Goal: Transaction & Acquisition: Purchase product/service

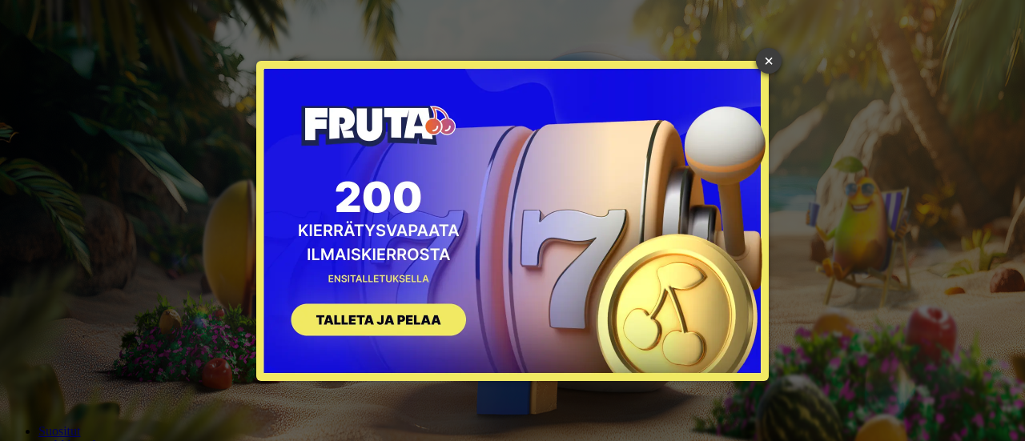
click at [768, 54] on link "×" at bounding box center [769, 61] width 26 height 26
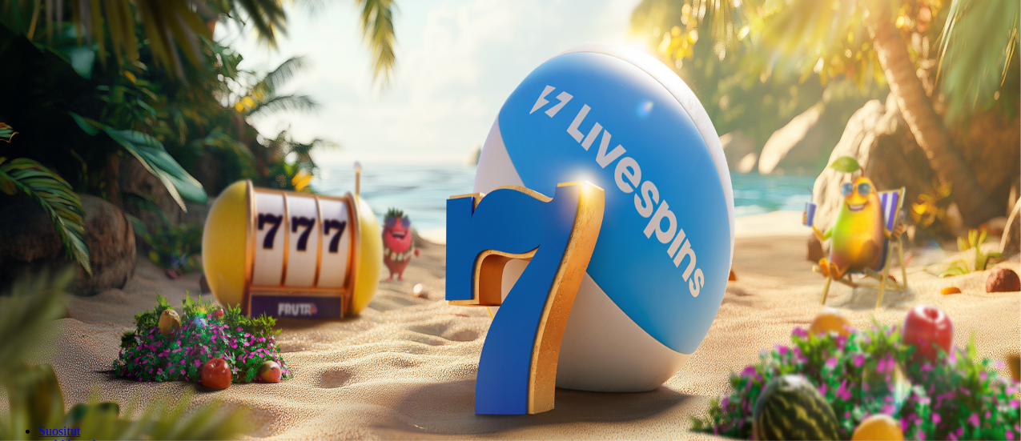
click at [84, 383] on span "Talleta ja pelaa" at bounding box center [48, 389] width 71 height 12
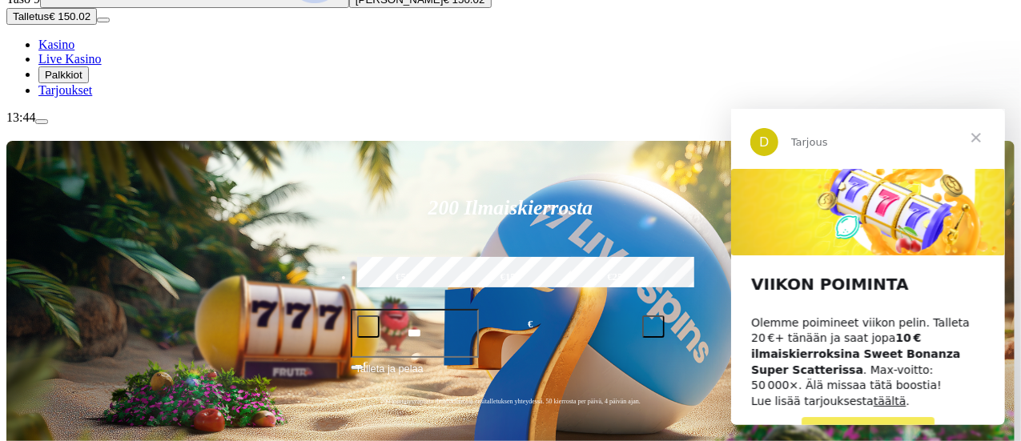
click at [977, 142] on span "Sulje" at bounding box center [975, 137] width 58 height 58
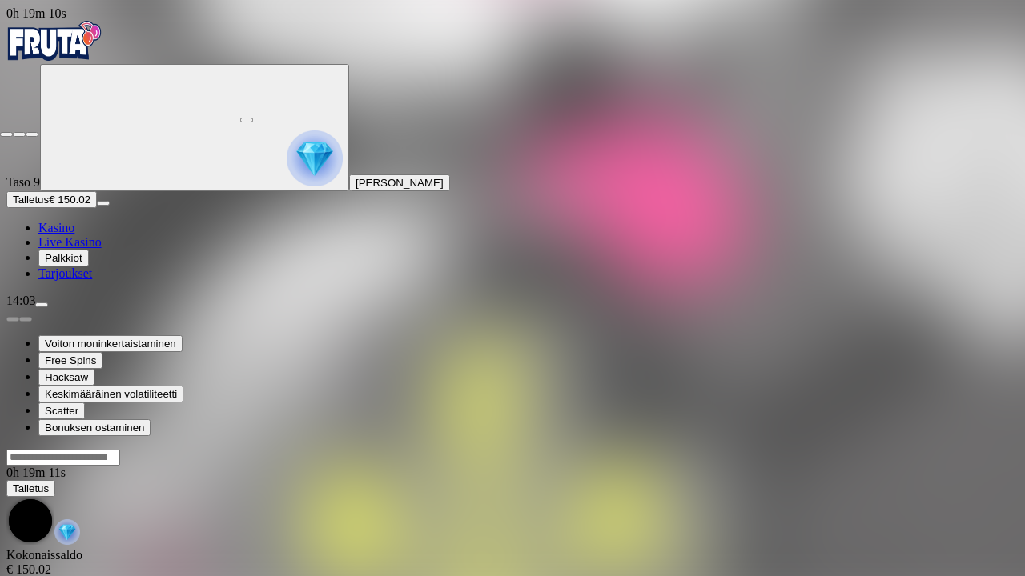
click at [6, 135] on span "close icon" at bounding box center [6, 135] width 0 height 0
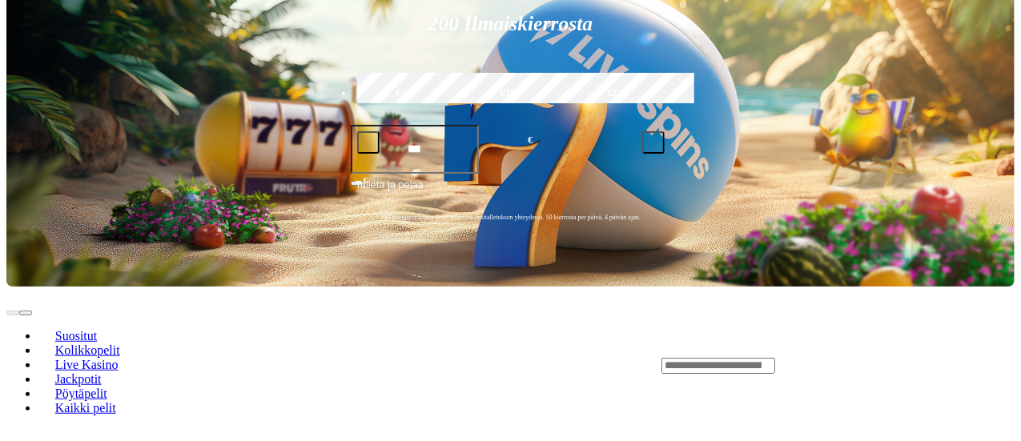
scroll to position [440, 0]
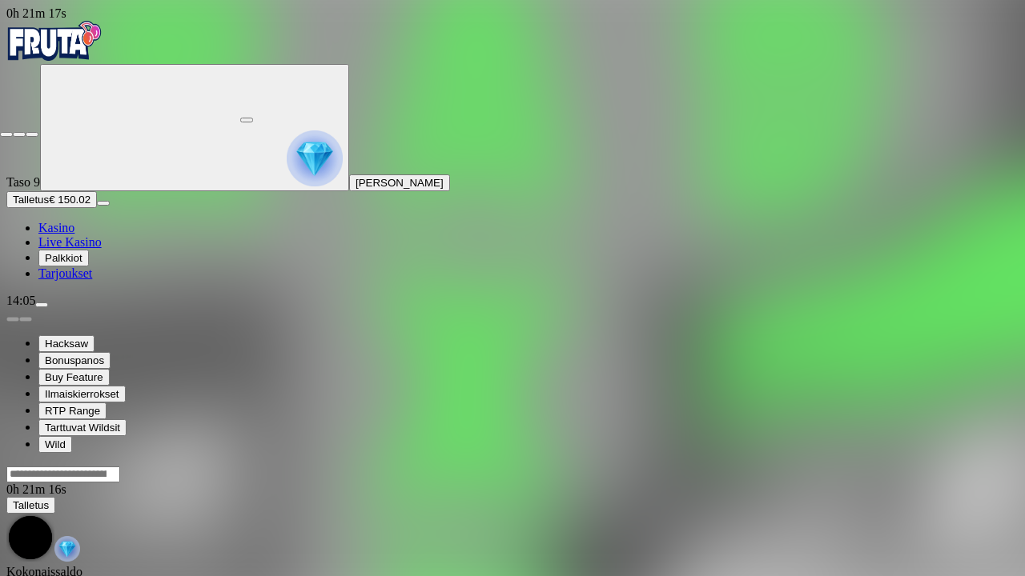
click at [6, 135] on span "close icon" at bounding box center [6, 135] width 0 height 0
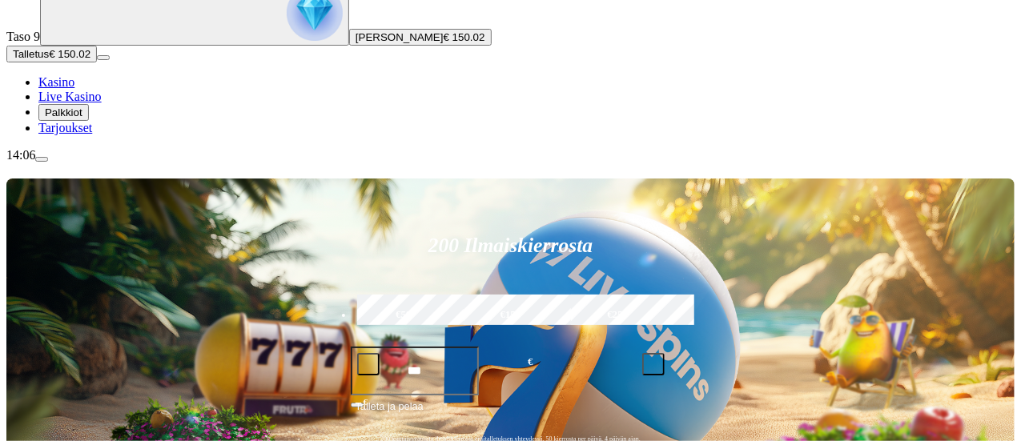
scroll to position [147, 0]
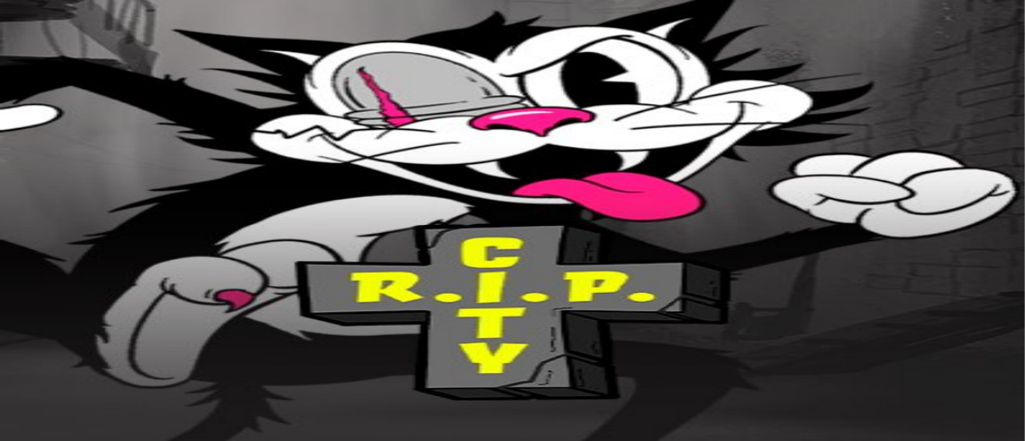
drag, startPoint x: 0, startPoint y: 0, endPoint x: 898, endPoint y: 154, distance: 911.4
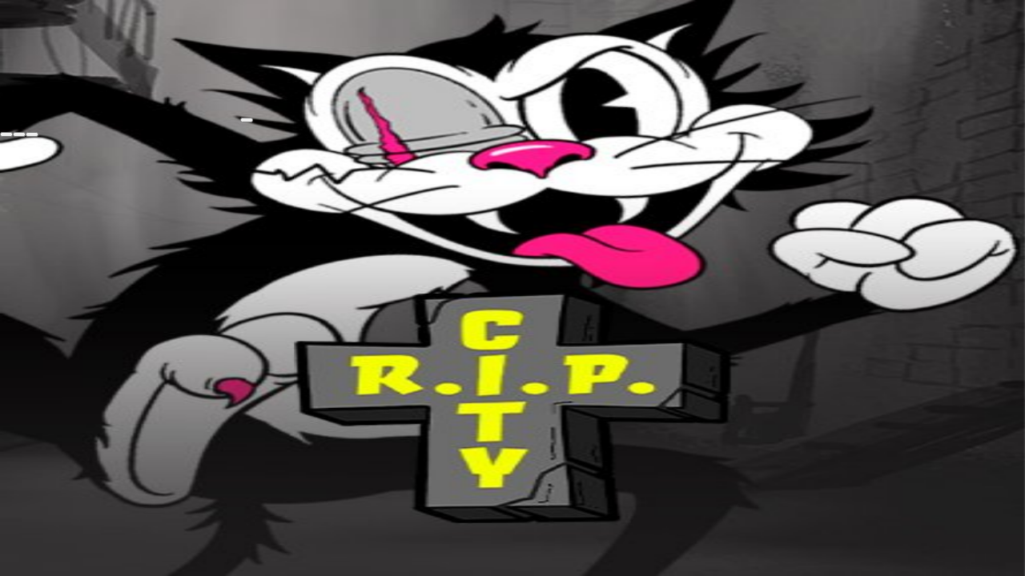
click at [6, 135] on span "close icon" at bounding box center [6, 135] width 0 height 0
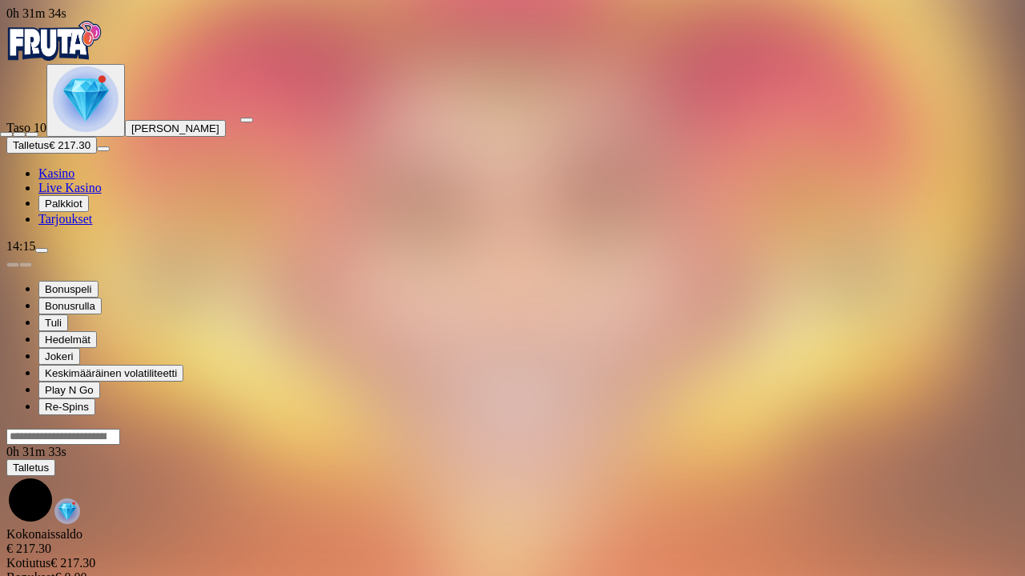
click at [6, 135] on span "close icon" at bounding box center [6, 135] width 0 height 0
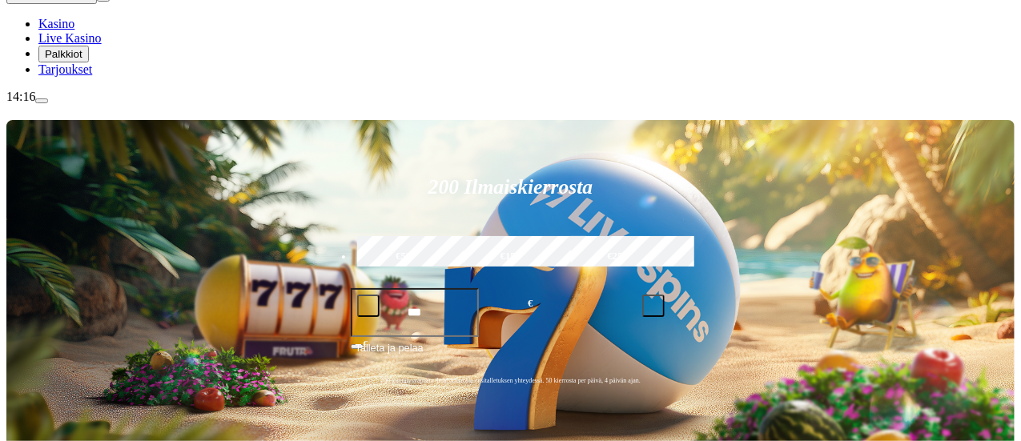
scroll to position [151, 0]
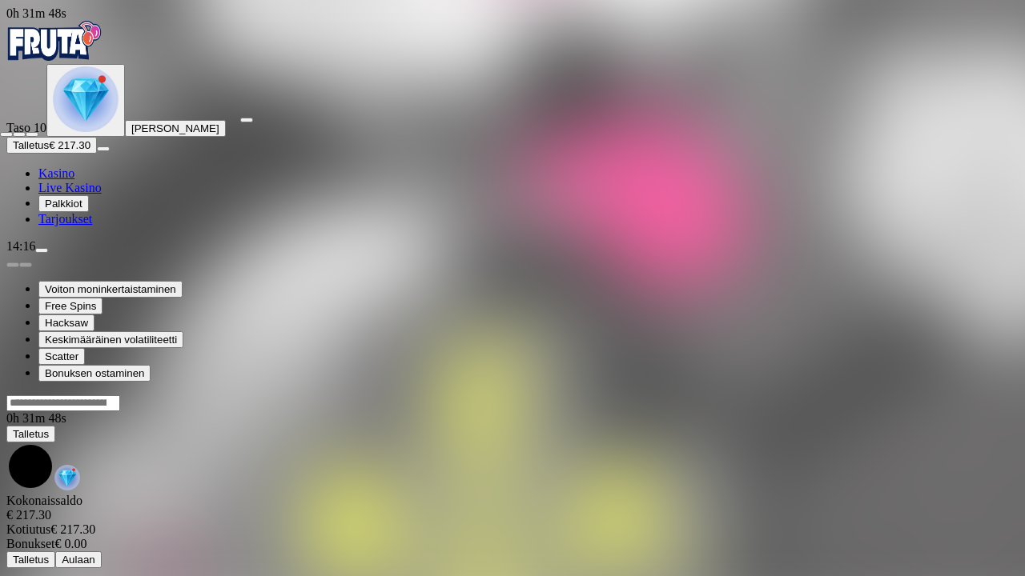
click at [26, 132] on button "button" at bounding box center [32, 134] width 13 height 5
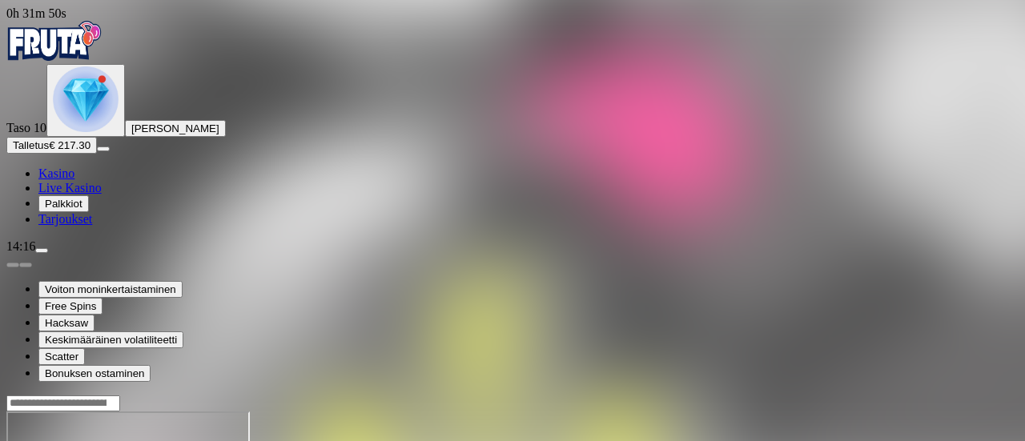
drag, startPoint x: 900, startPoint y: 145, endPoint x: 900, endPoint y: 242, distance: 96.9
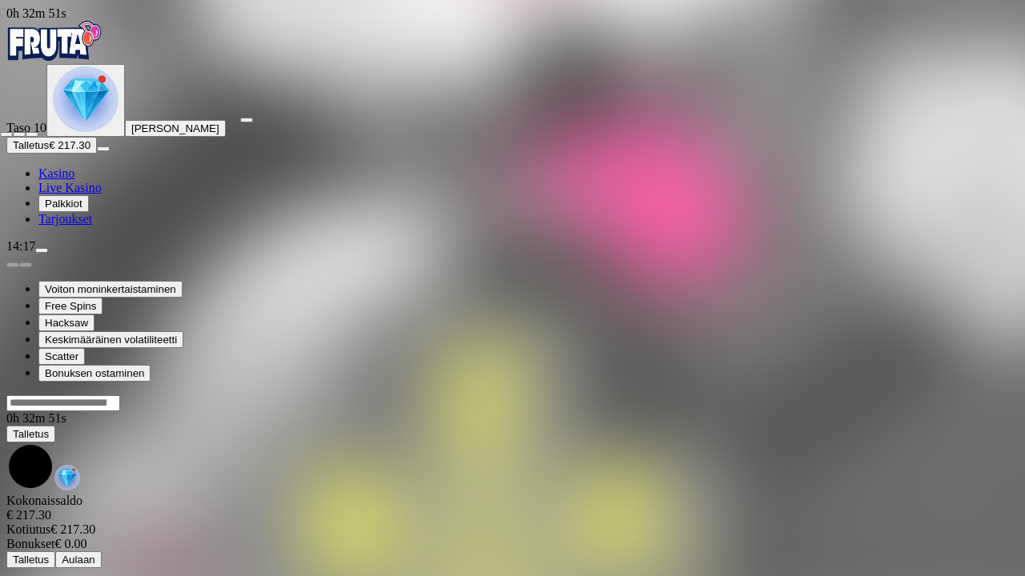
click at [6, 135] on span "close icon" at bounding box center [6, 135] width 0 height 0
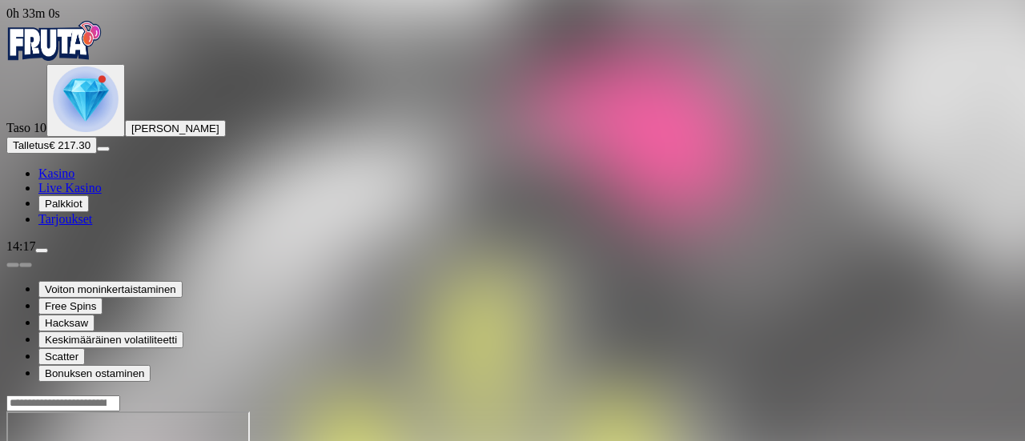
drag, startPoint x: 896, startPoint y: 155, endPoint x: 896, endPoint y: 251, distance: 96.9
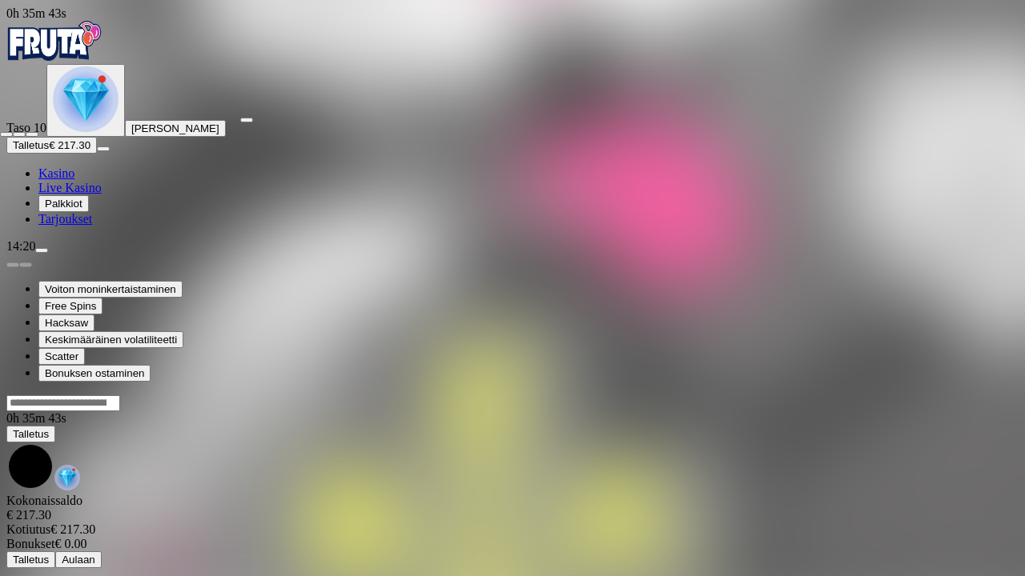
click at [6, 135] on span "close icon" at bounding box center [6, 135] width 0 height 0
click at [253, 123] on button "button" at bounding box center [246, 120] width 13 height 5
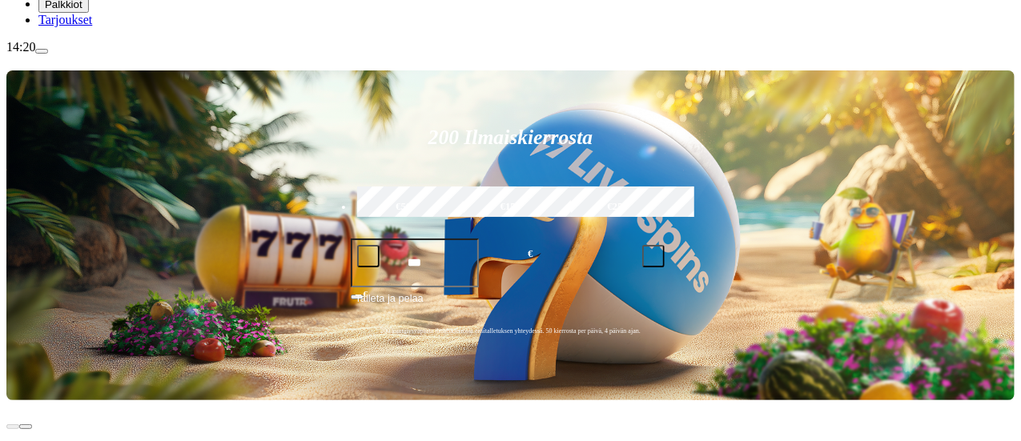
scroll to position [203, 0]
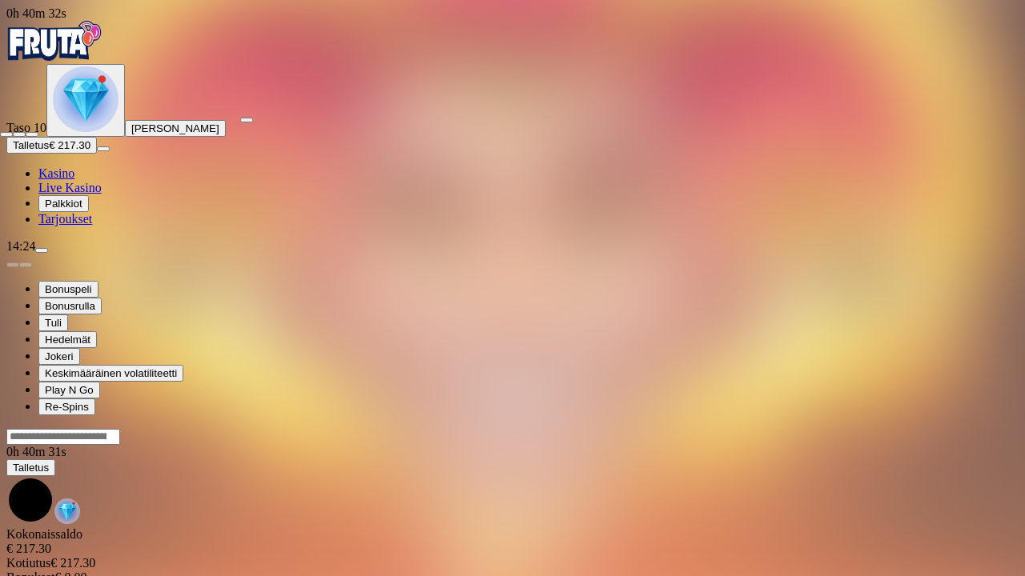
click at [6, 135] on span "close icon" at bounding box center [6, 135] width 0 height 0
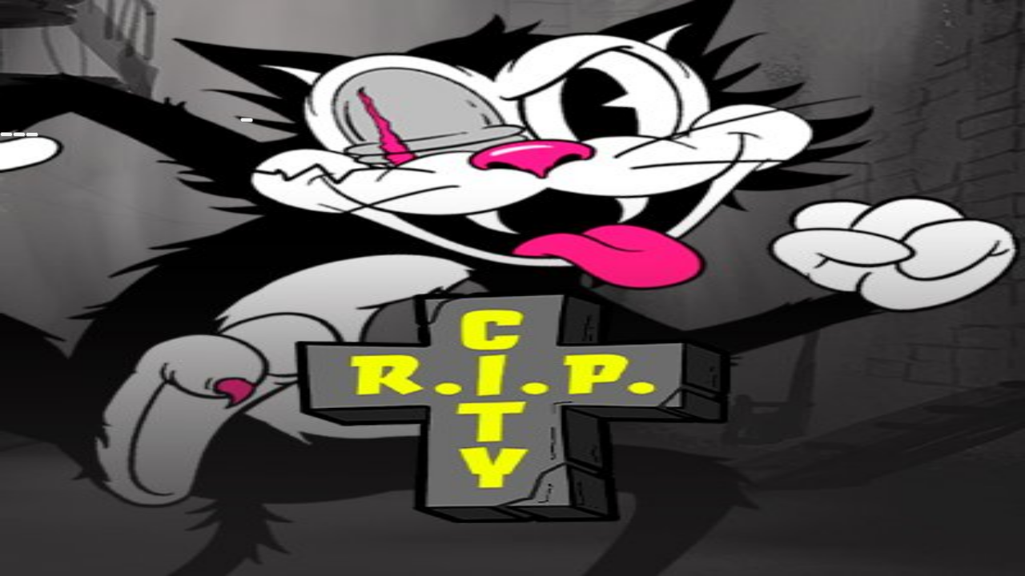
click at [6, 135] on span "close icon" at bounding box center [6, 135] width 0 height 0
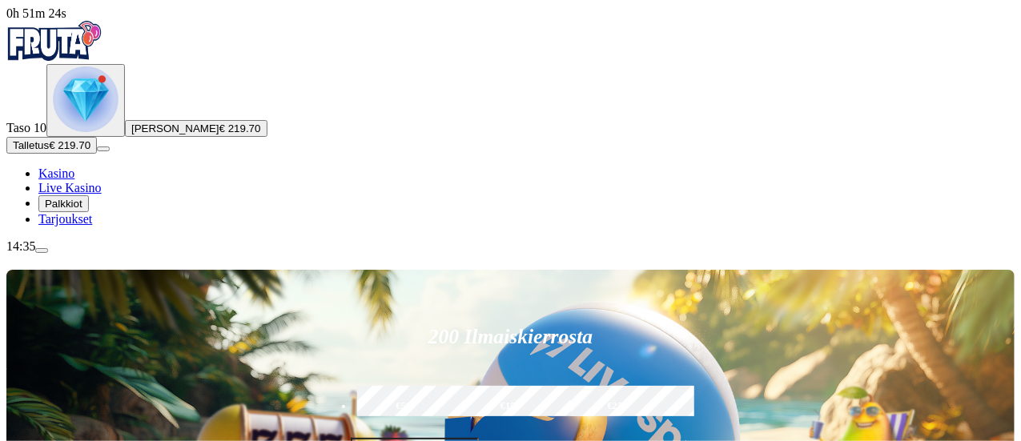
click at [219, 135] on span "€ 219.70" at bounding box center [240, 129] width 42 height 12
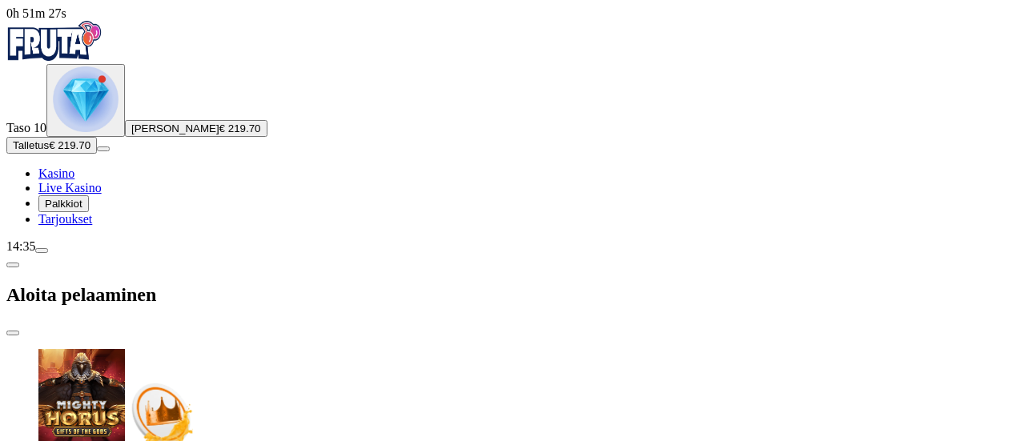
click at [42, 251] on span "menu icon" at bounding box center [42, 251] width 0 height 0
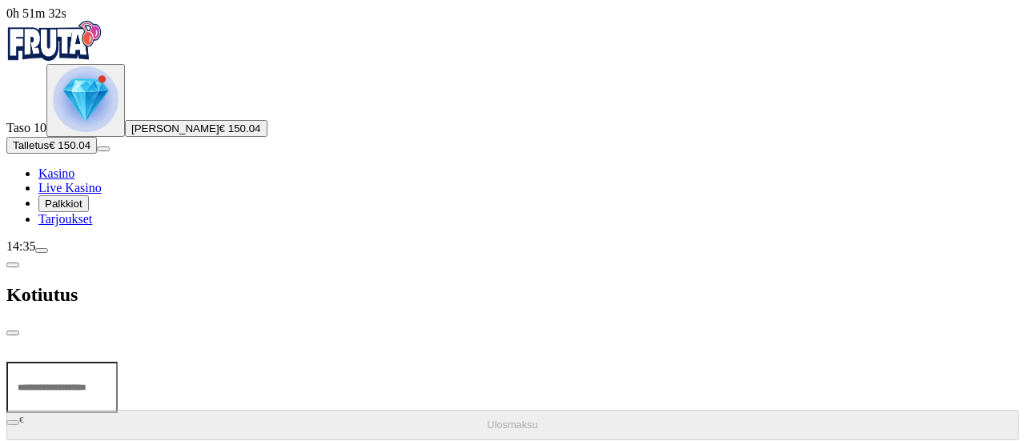
click at [118, 362] on input "number" at bounding box center [61, 387] width 111 height 51
type input "***"
click at [487, 419] on span "Ulosmaksu" at bounding box center [512, 425] width 50 height 12
click at [13, 265] on span "chevron-left icon" at bounding box center [13, 265] width 0 height 0
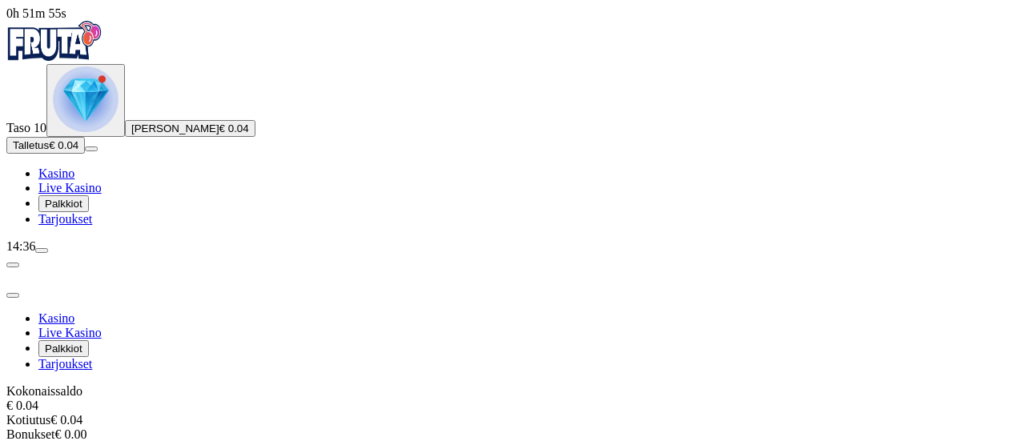
click at [13, 295] on span "close icon" at bounding box center [13, 295] width 0 height 0
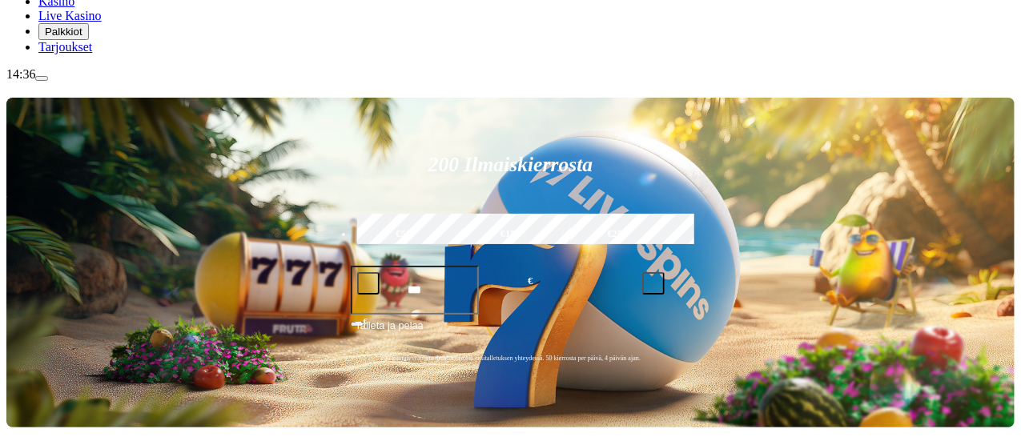
scroll to position [173, 0]
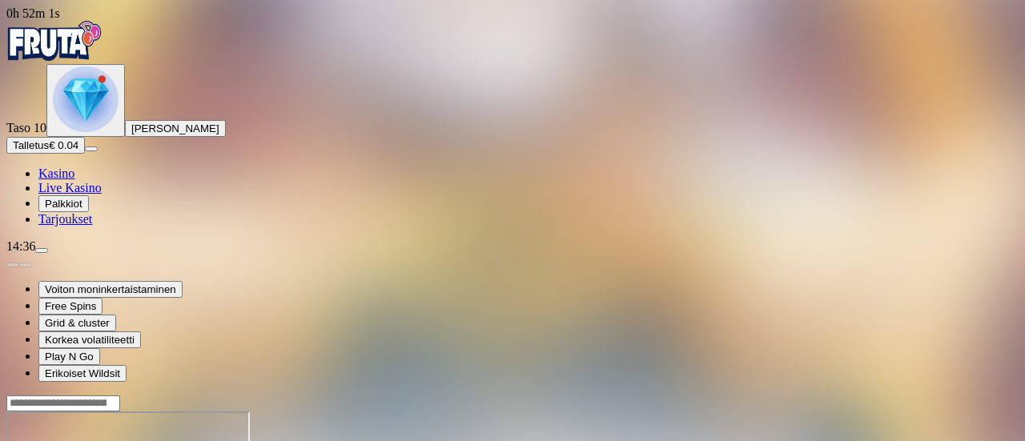
click at [66, 154] on button "Talletus € 0.04" at bounding box center [45, 145] width 78 height 17
click at [42, 251] on span "menu icon" at bounding box center [42, 251] width 0 height 0
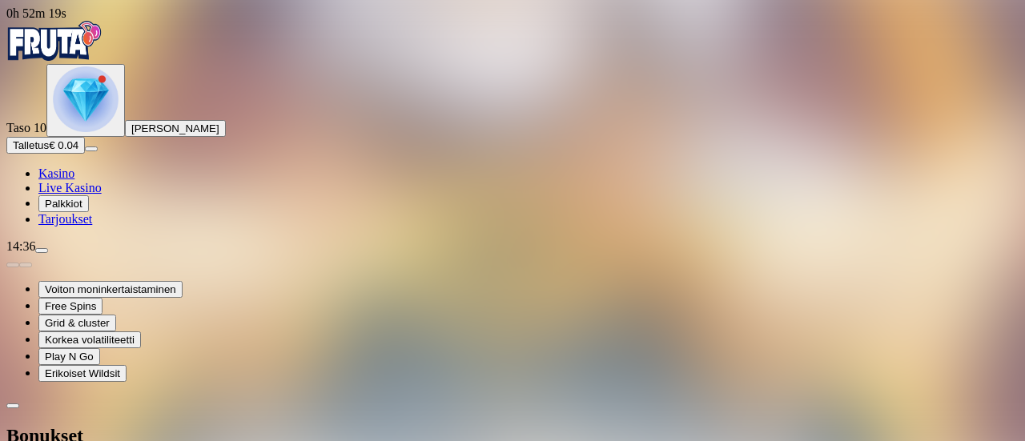
click at [13, 406] on span "chevron-left icon" at bounding box center [13, 406] width 0 height 0
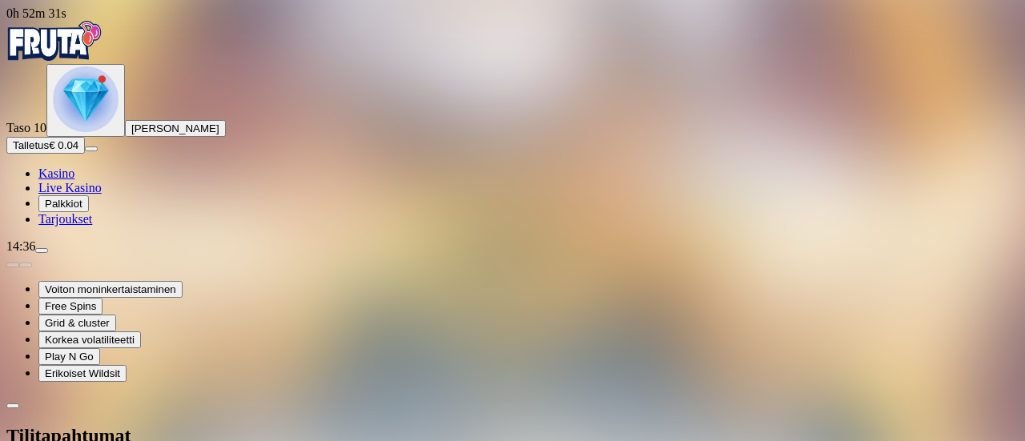
click at [13, 406] on span "chevron-left icon" at bounding box center [13, 406] width 0 height 0
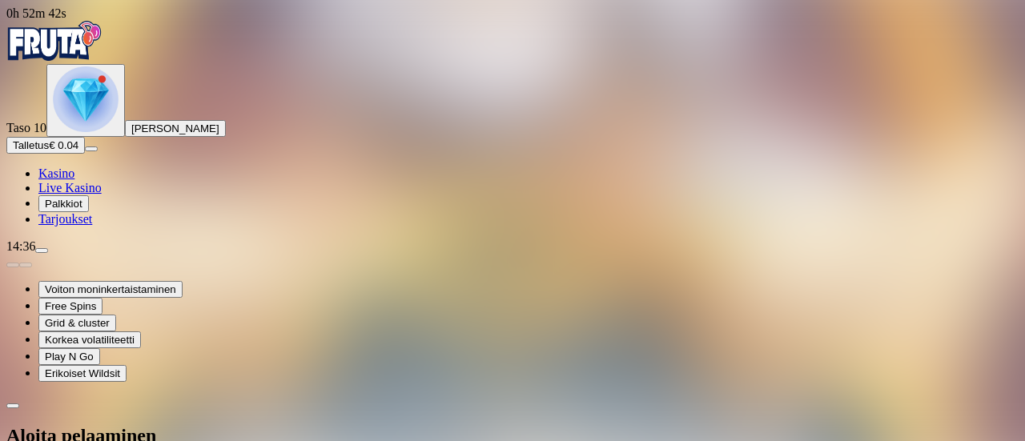
type input "***"
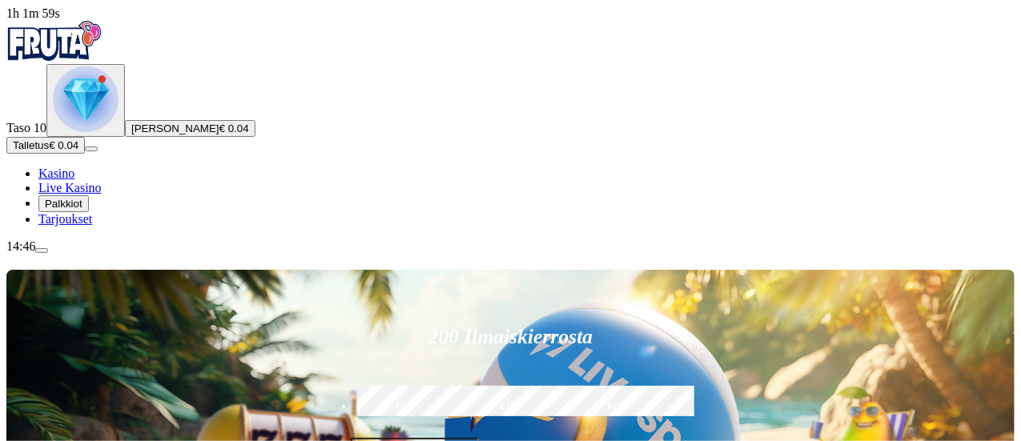
click at [85, 154] on button "Talletus € 0.04" at bounding box center [45, 145] width 78 height 17
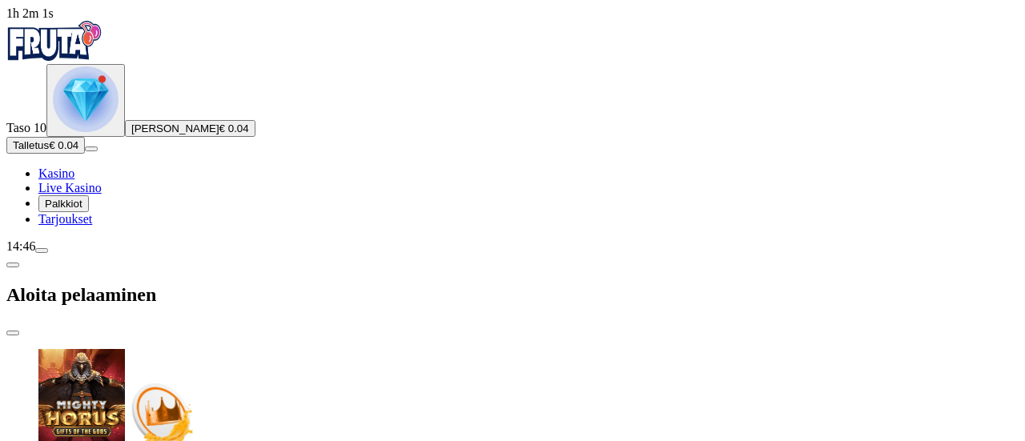
type input "*"
type input "**"
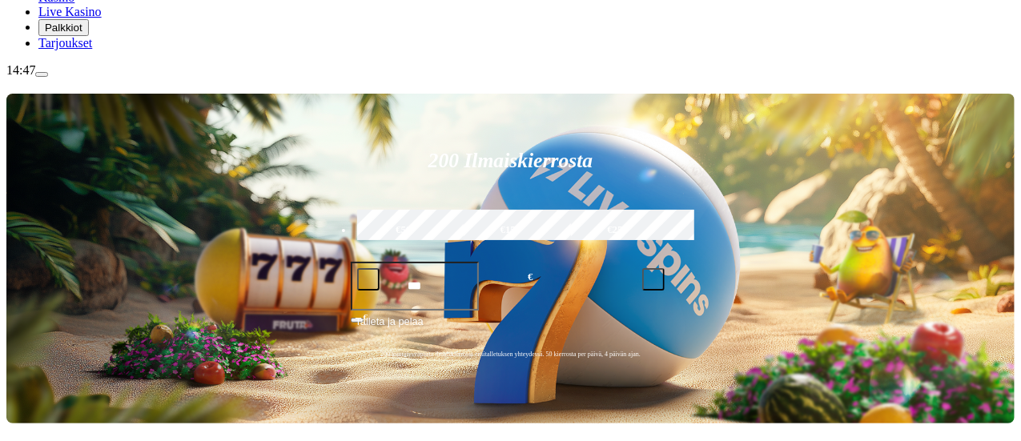
scroll to position [192, 0]
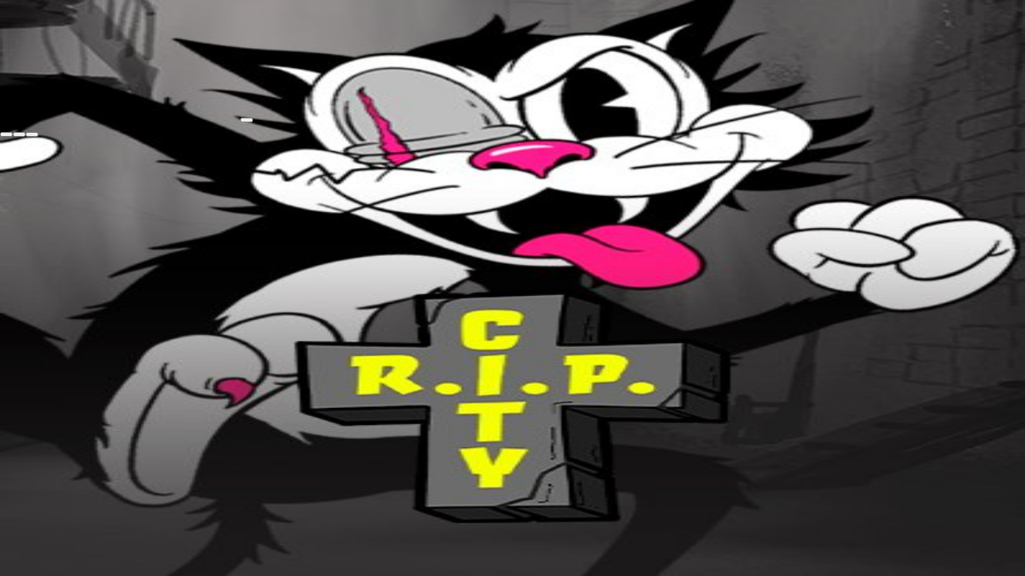
click at [6, 135] on span "close icon" at bounding box center [6, 135] width 0 height 0
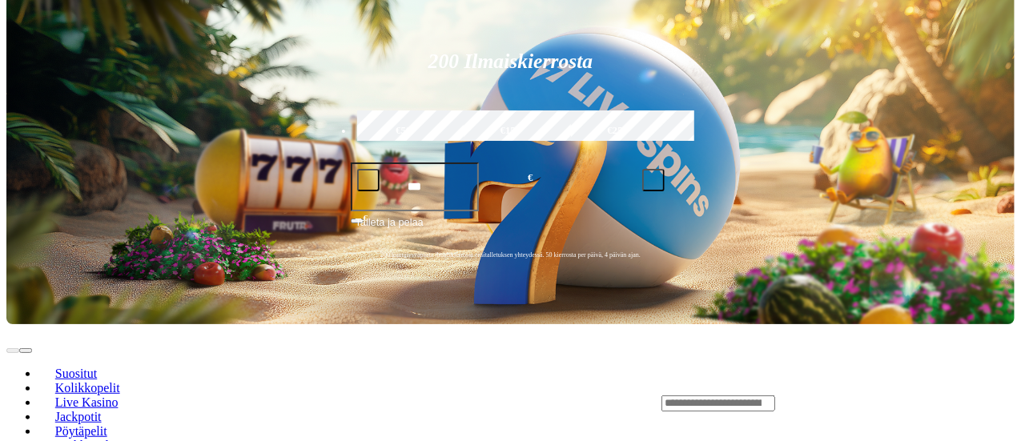
scroll to position [278, 0]
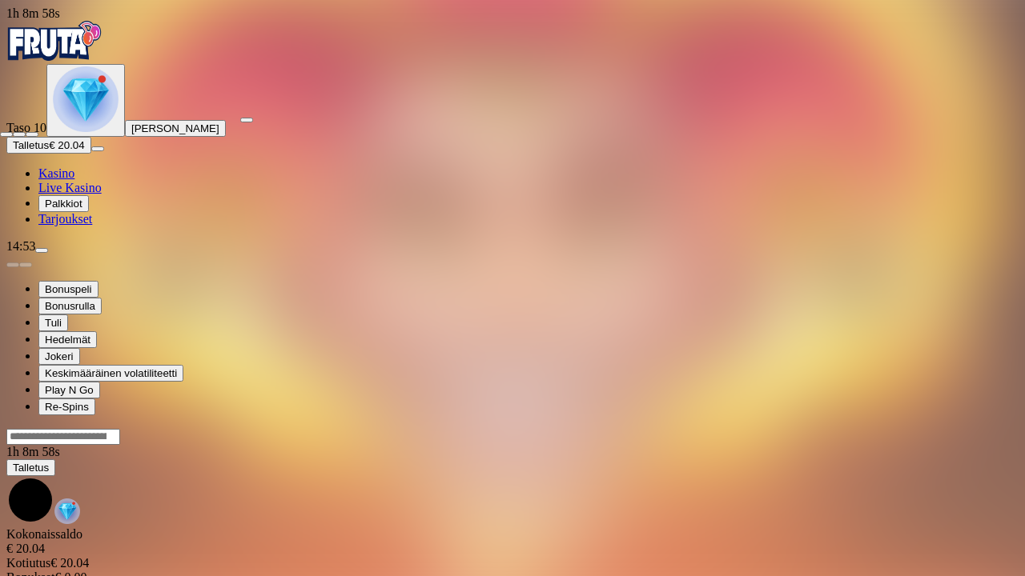
click at [6, 135] on span "close icon" at bounding box center [6, 135] width 0 height 0
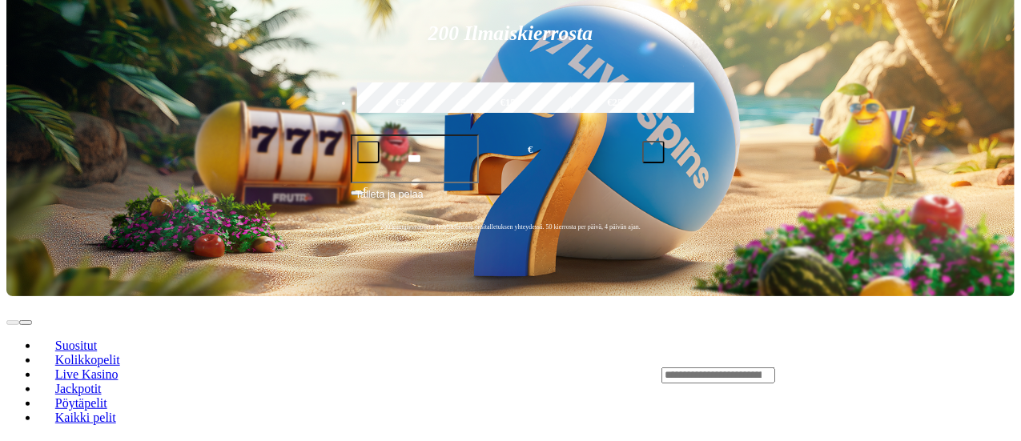
scroll to position [304, 0]
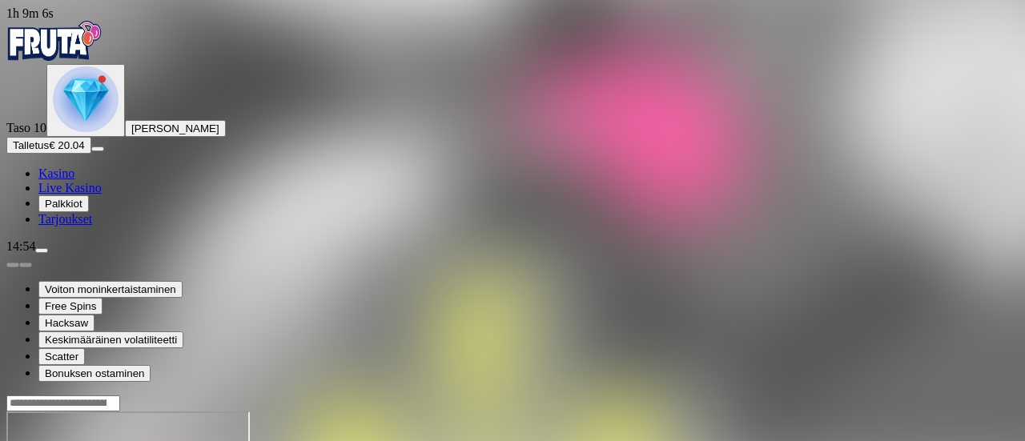
click at [106, 227] on div "Taso 10 [PERSON_NAME] Talletus € 20.04 Kasino Live Kasino Palkkiot Tarjoukset" at bounding box center [512, 145] width 1012 height 163
click at [91, 154] on button "Talletus € 20.04" at bounding box center [48, 145] width 85 height 17
type input "***"
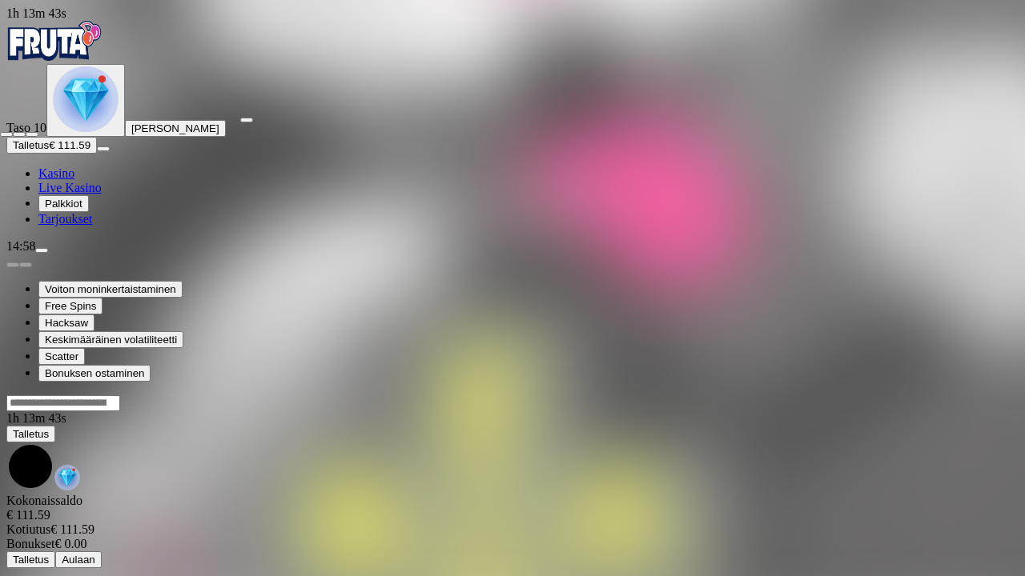
click at [6, 135] on span "close icon" at bounding box center [6, 135] width 0 height 0
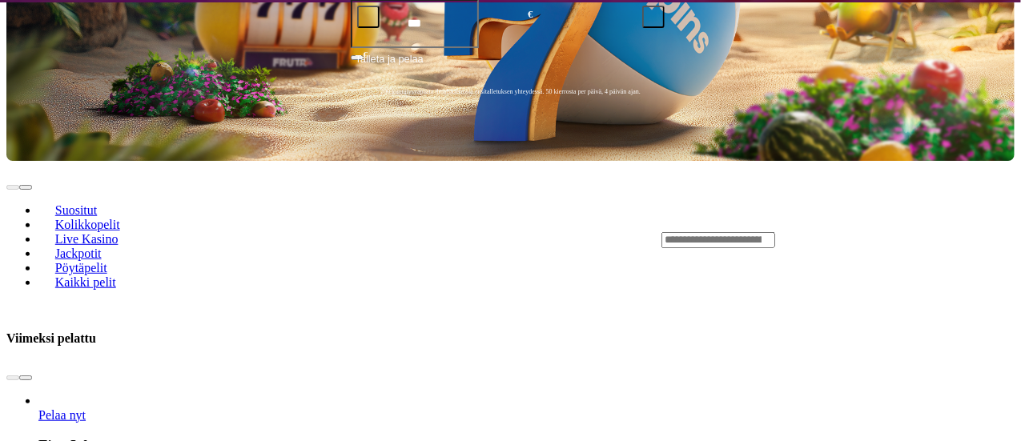
scroll to position [440, 0]
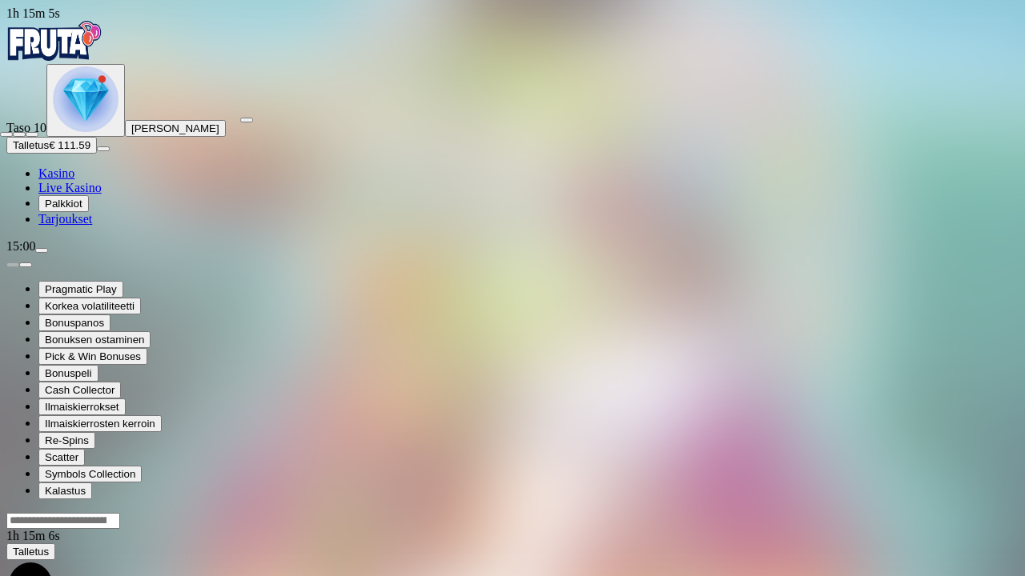
click at [6, 135] on span "close icon" at bounding box center [6, 135] width 0 height 0
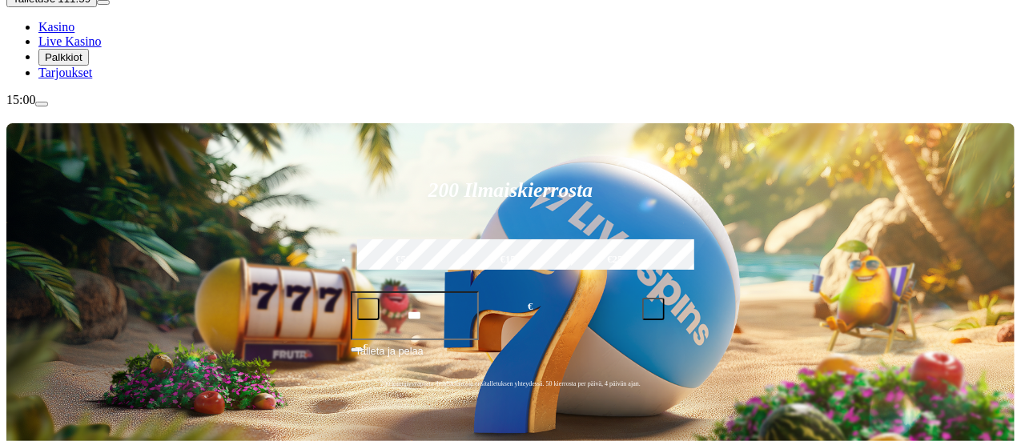
scroll to position [149, 0]
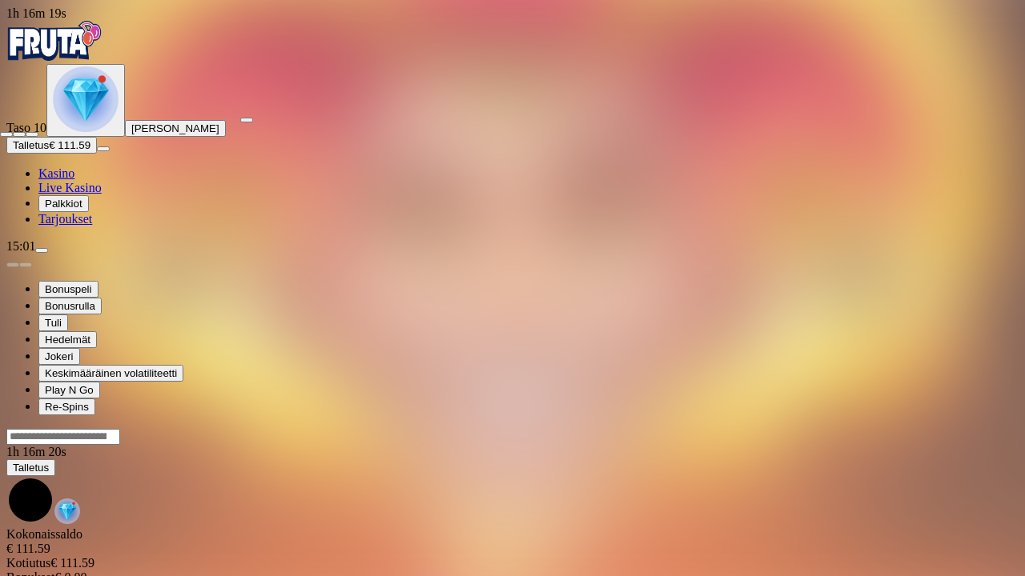
click at [6, 135] on span "close icon" at bounding box center [6, 135] width 0 height 0
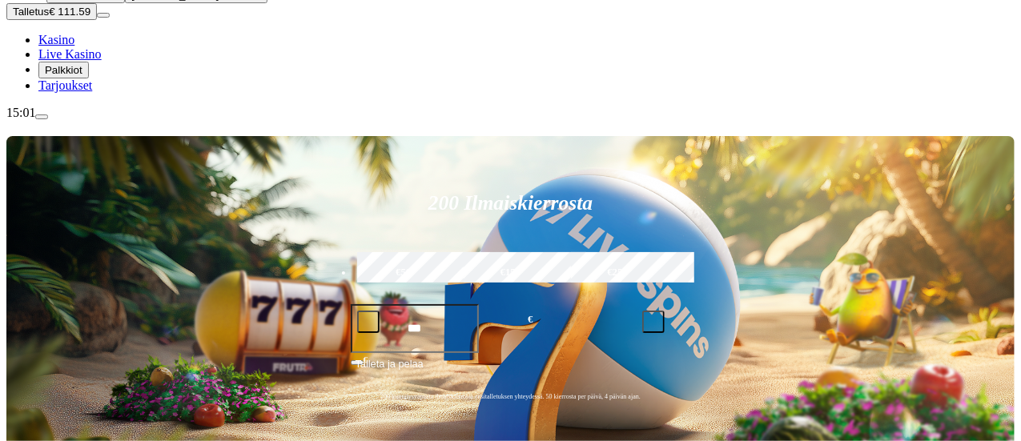
scroll to position [149, 0]
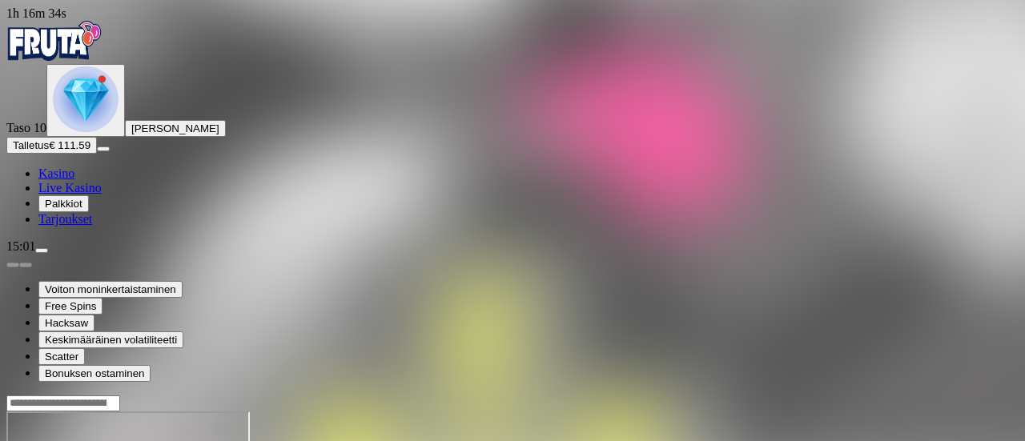
drag, startPoint x: 894, startPoint y: 150, endPoint x: 894, endPoint y: 247, distance: 96.9
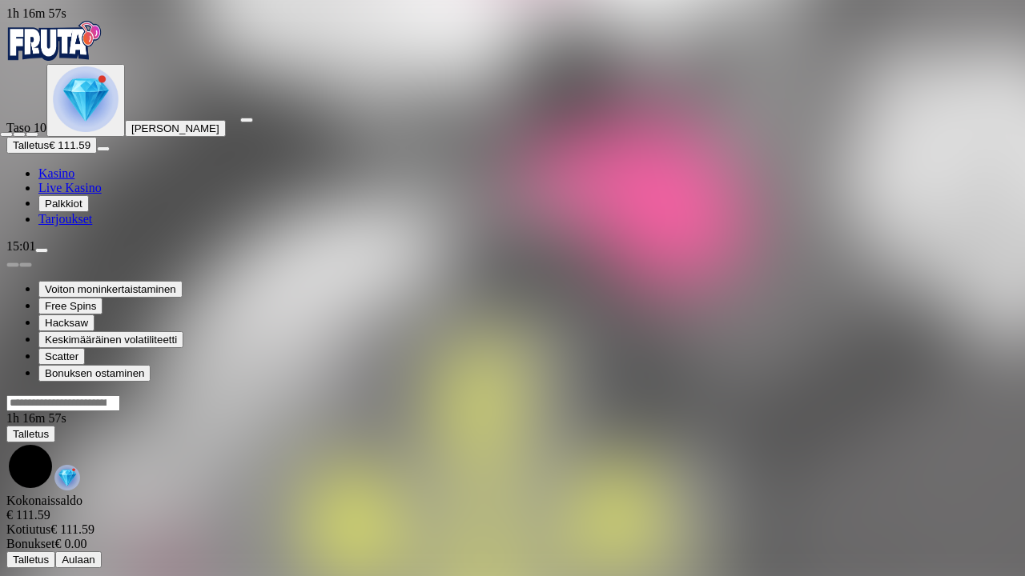
click at [26, 132] on button "button" at bounding box center [32, 134] width 13 height 5
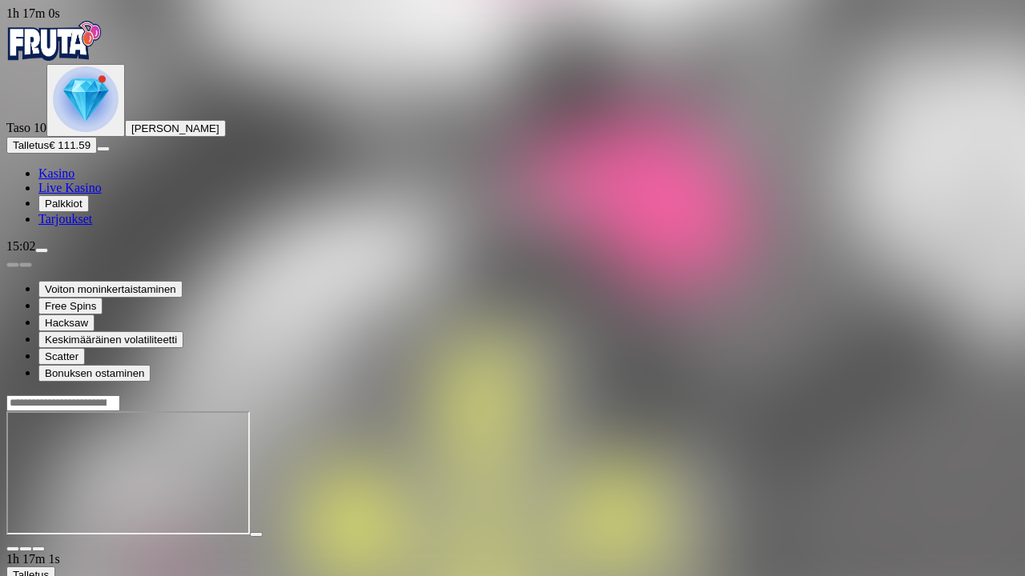
click at [32, 440] on button "button" at bounding box center [38, 549] width 13 height 5
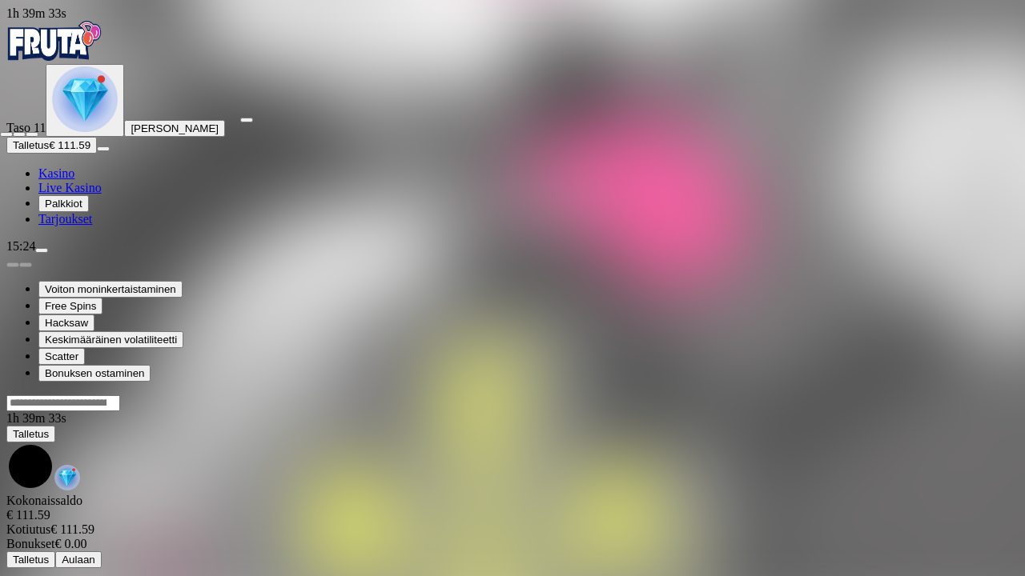
click at [6, 135] on span "close icon" at bounding box center [6, 135] width 0 height 0
